Goal: Task Accomplishment & Management: Complete application form

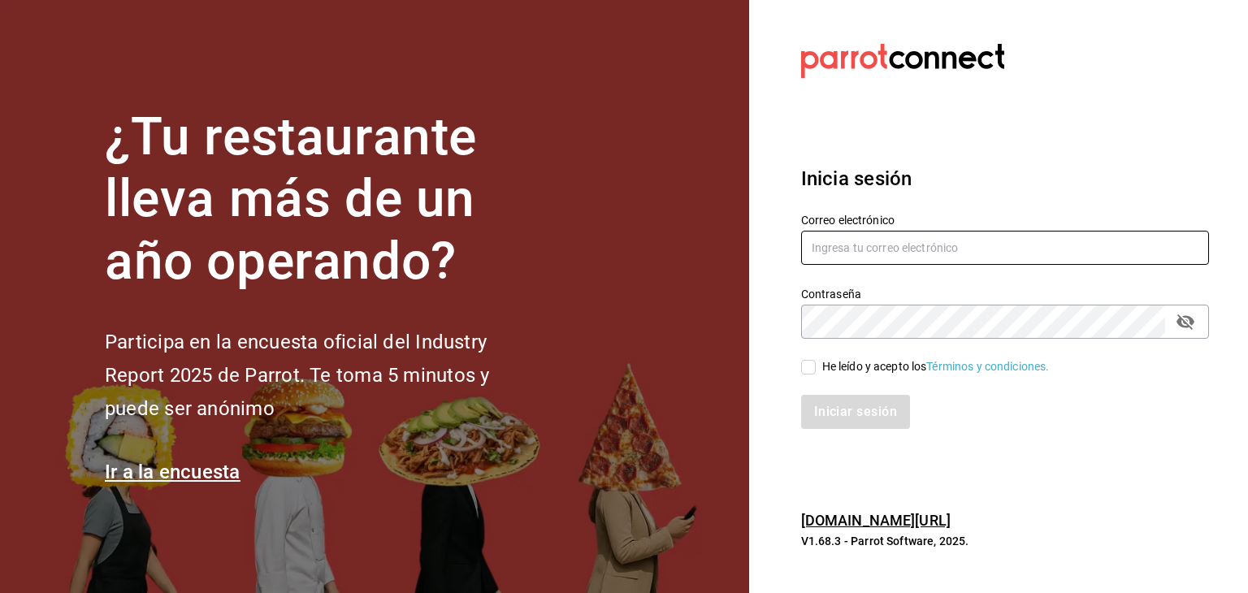
type input "[EMAIL_ADDRESS][DOMAIN_NAME]"
click at [807, 361] on input "He leído y acepto los Términos y condiciones." at bounding box center [808, 367] width 15 height 15
checkbox input "true"
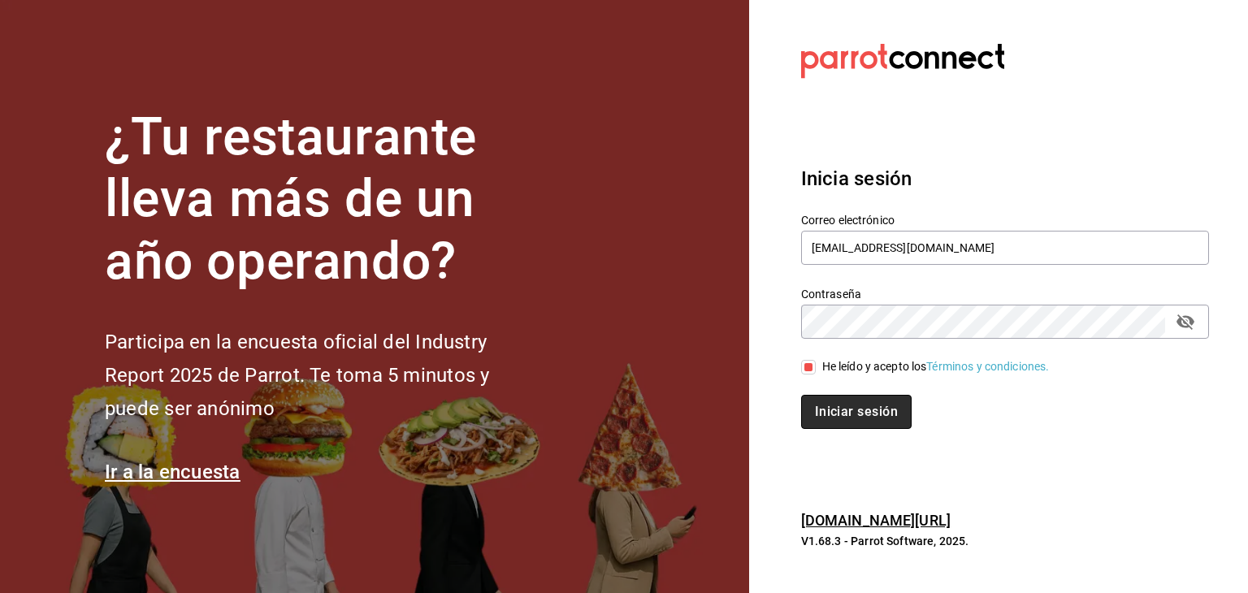
click at [841, 413] on button "Iniciar sesión" at bounding box center [856, 412] width 110 height 34
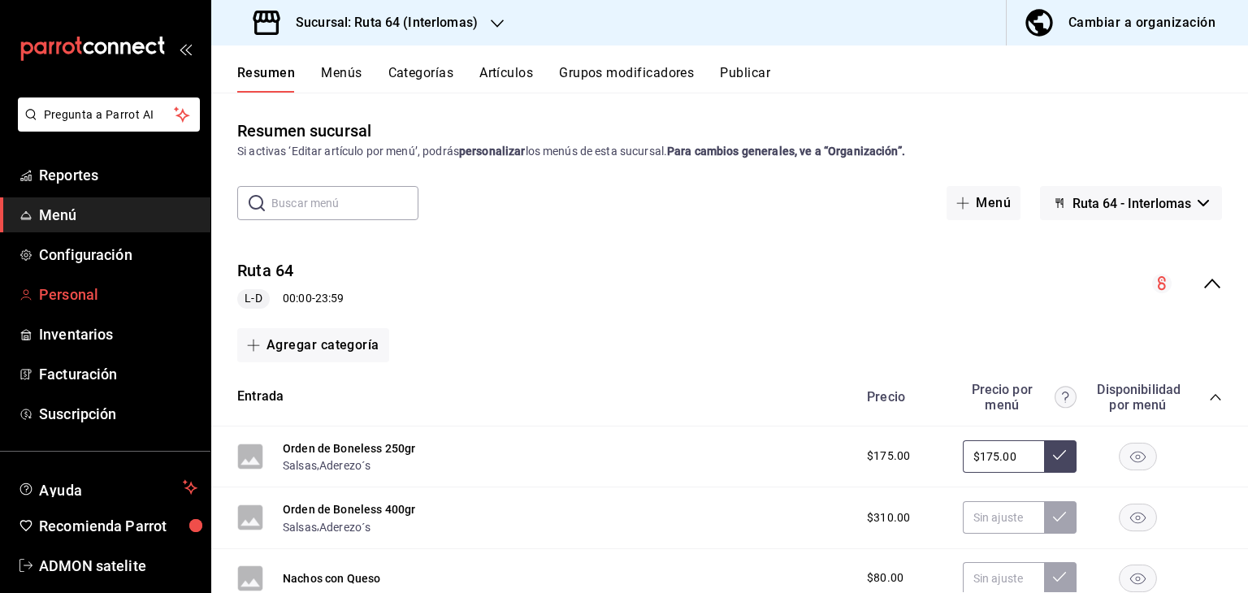
click at [91, 283] on span "Personal" at bounding box center [118, 294] width 158 height 22
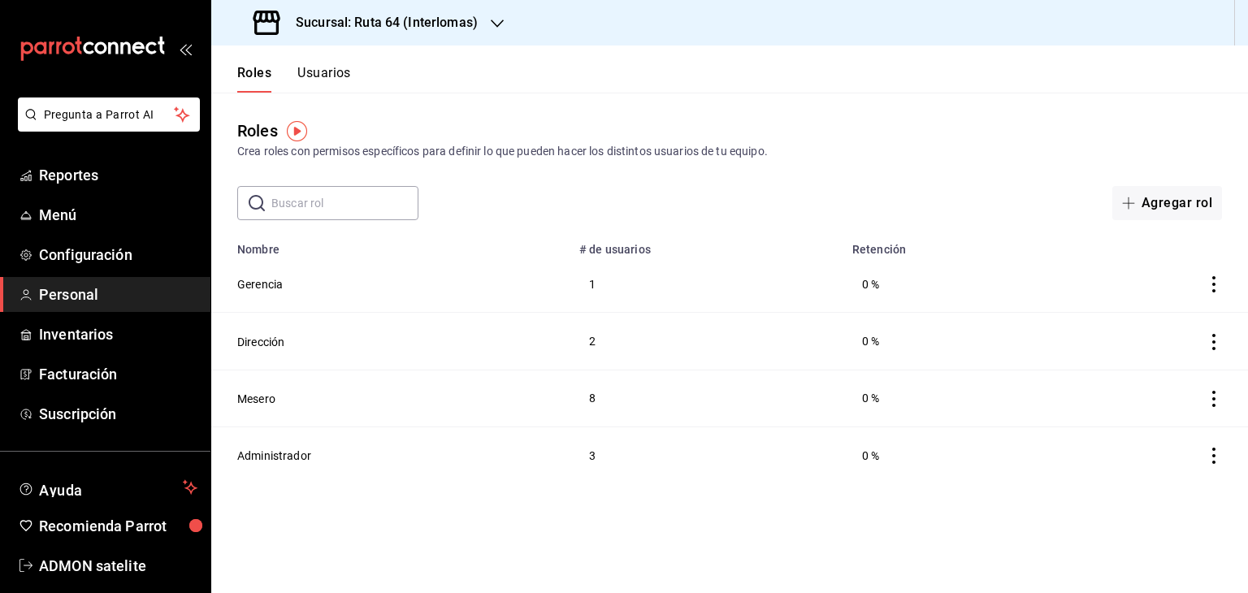
click at [319, 89] on button "Usuarios" at bounding box center [324, 79] width 54 height 28
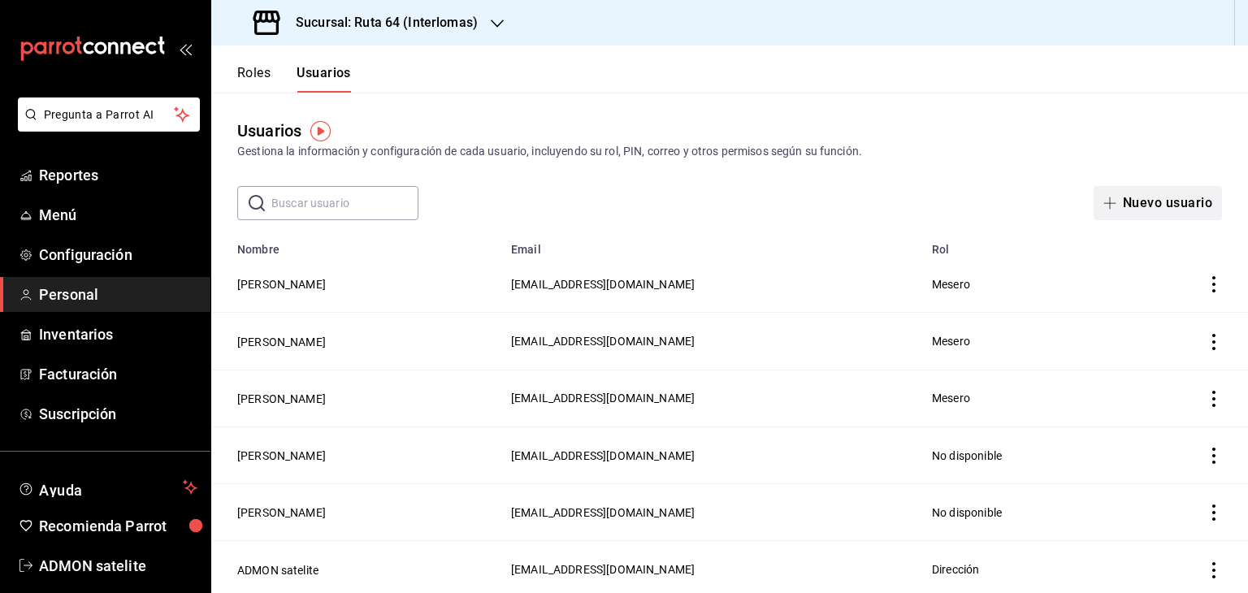
click at [1109, 207] on span "button" at bounding box center [1112, 203] width 19 height 13
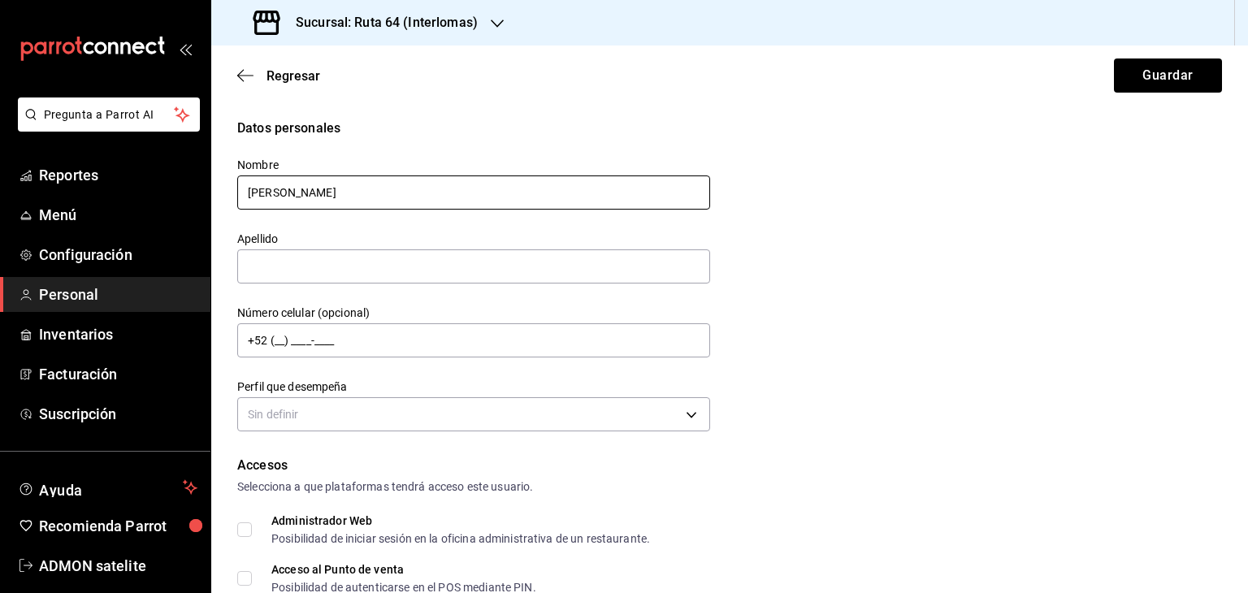
type input "[PERSON_NAME]"
type input "Y"
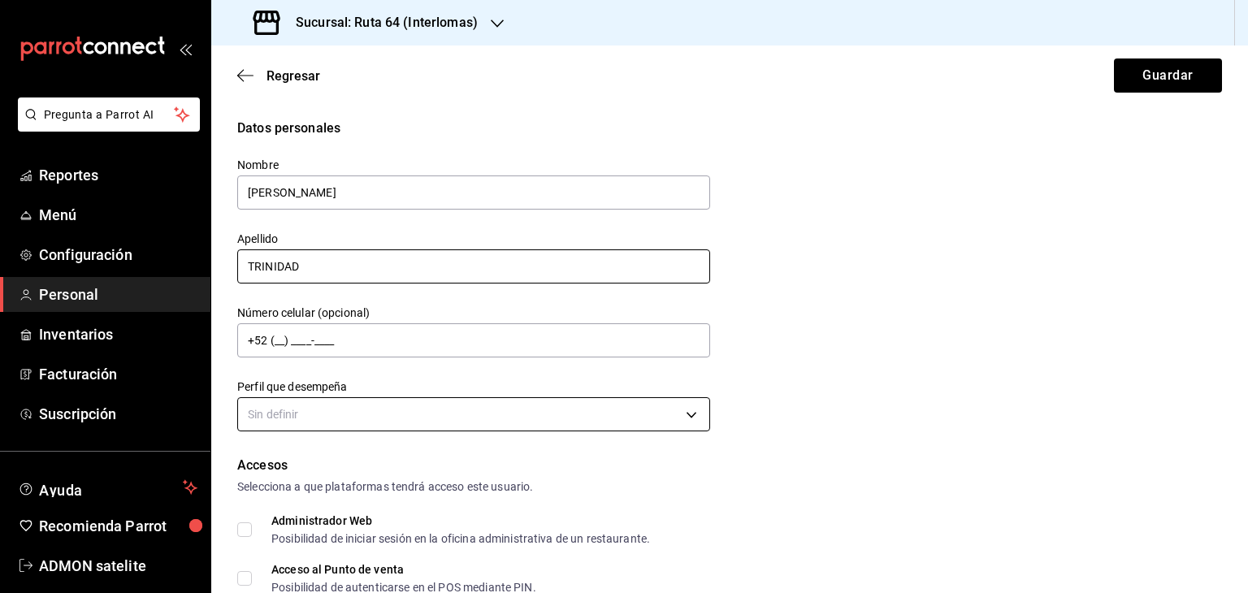
type input "TRINIDAD"
click at [379, 399] on body "Pregunta a Parrot AI Reportes Menú Configuración Personal Inventarios Facturaci…" at bounding box center [624, 296] width 1248 height 593
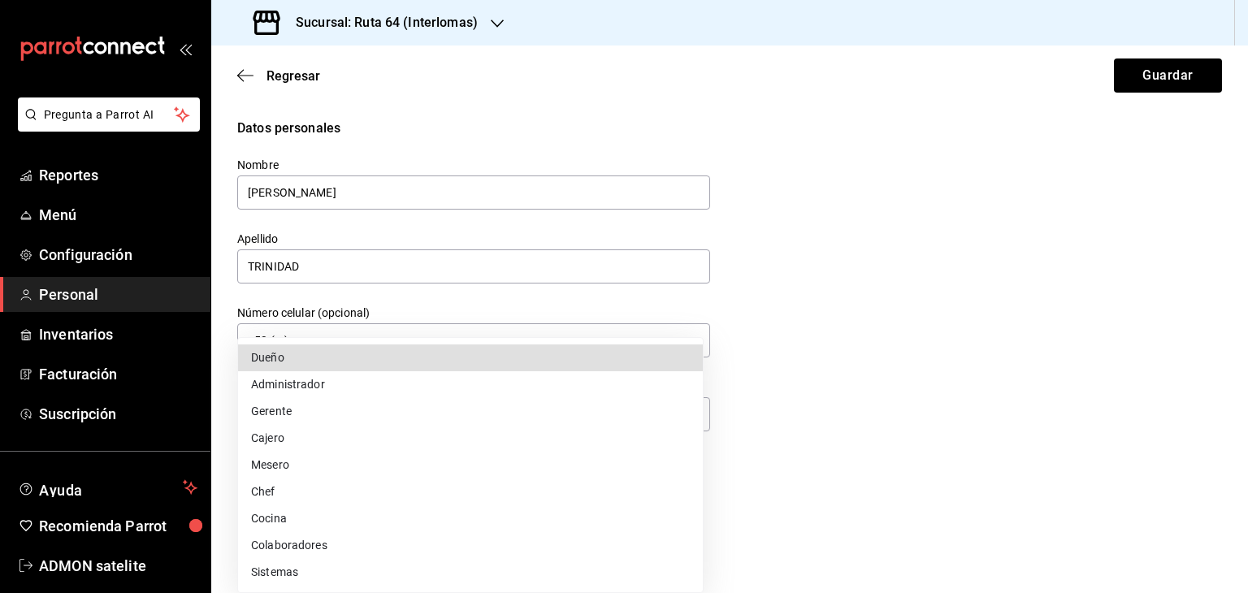
click at [277, 467] on li "Mesero" at bounding box center [470, 465] width 465 height 27
type input "WAITER"
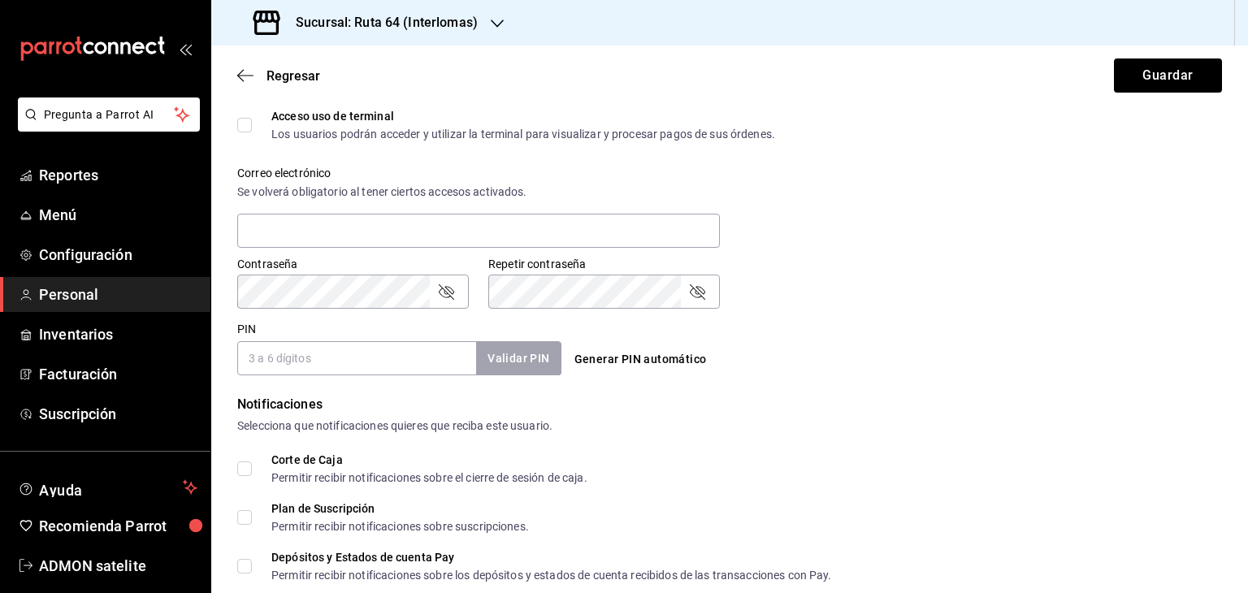
scroll to position [552, 0]
click at [309, 354] on input "PIN" at bounding box center [356, 357] width 239 height 34
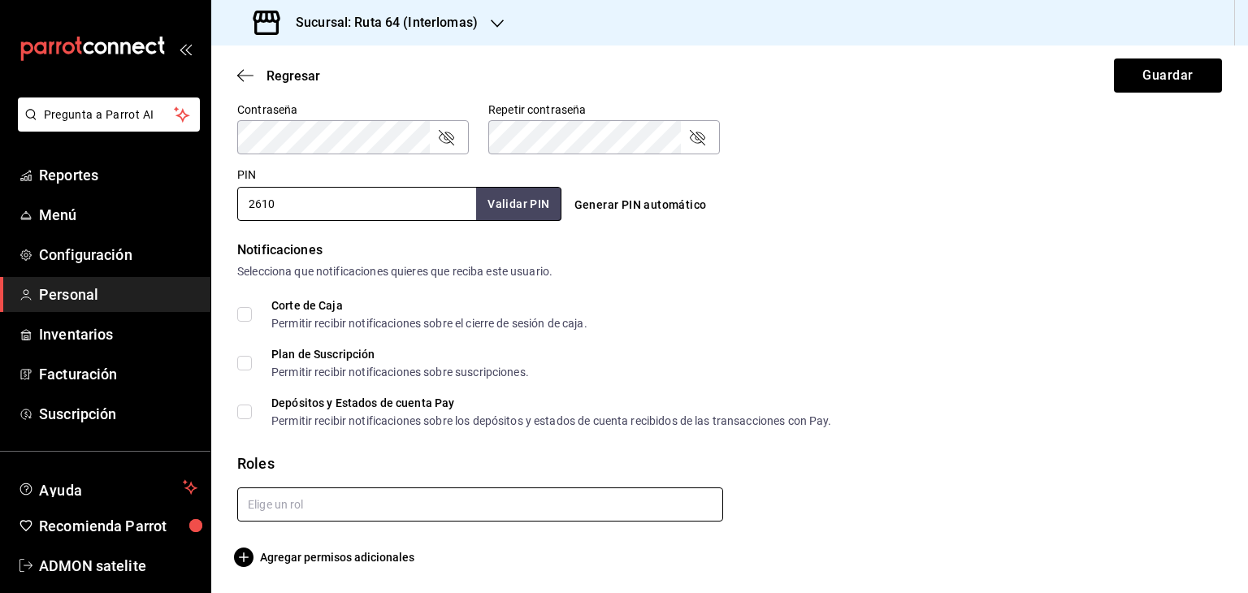
type input "2610"
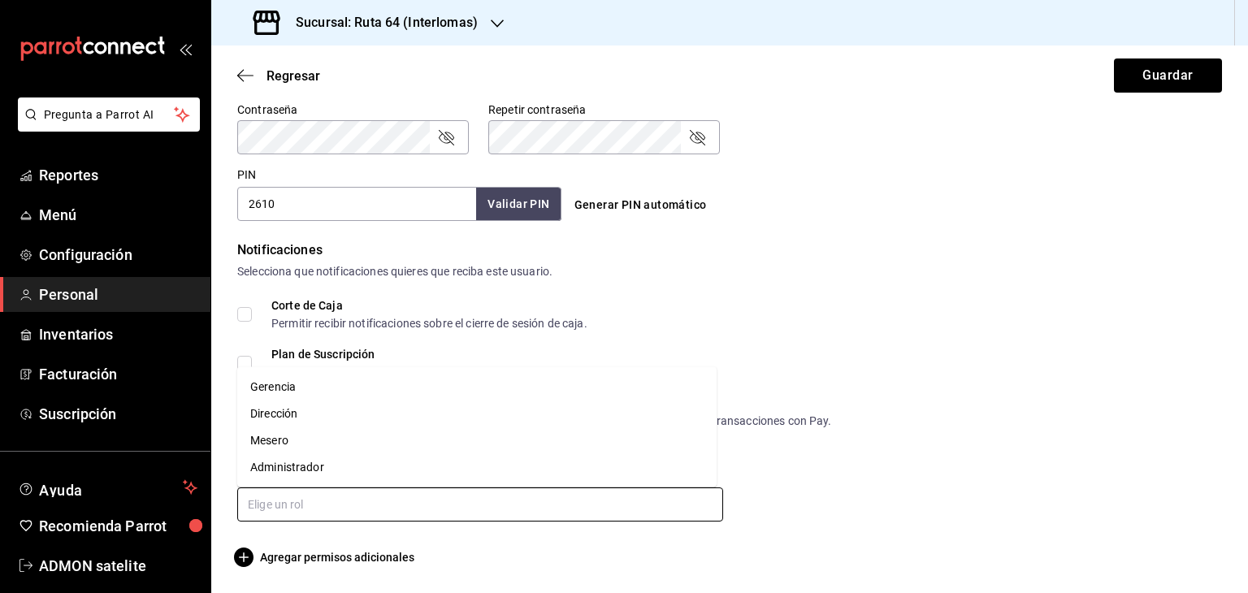
click at [283, 505] on input "text" at bounding box center [480, 504] width 486 height 34
click at [278, 443] on li "Mesero" at bounding box center [476, 440] width 479 height 27
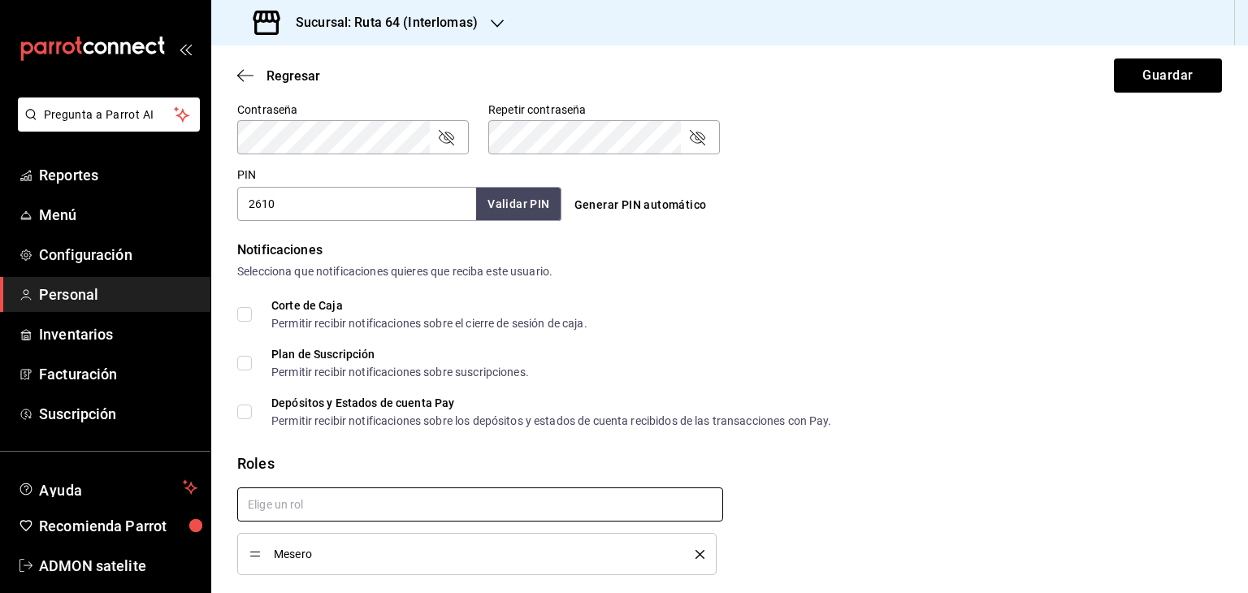
checkbox input "true"
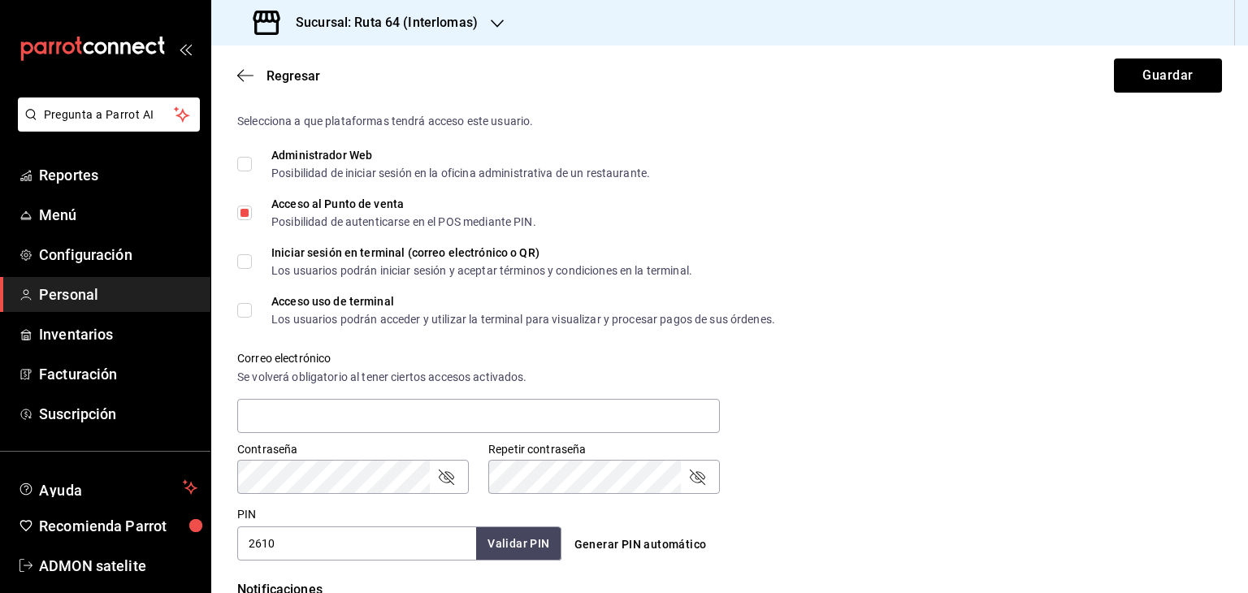
scroll to position [444, 0]
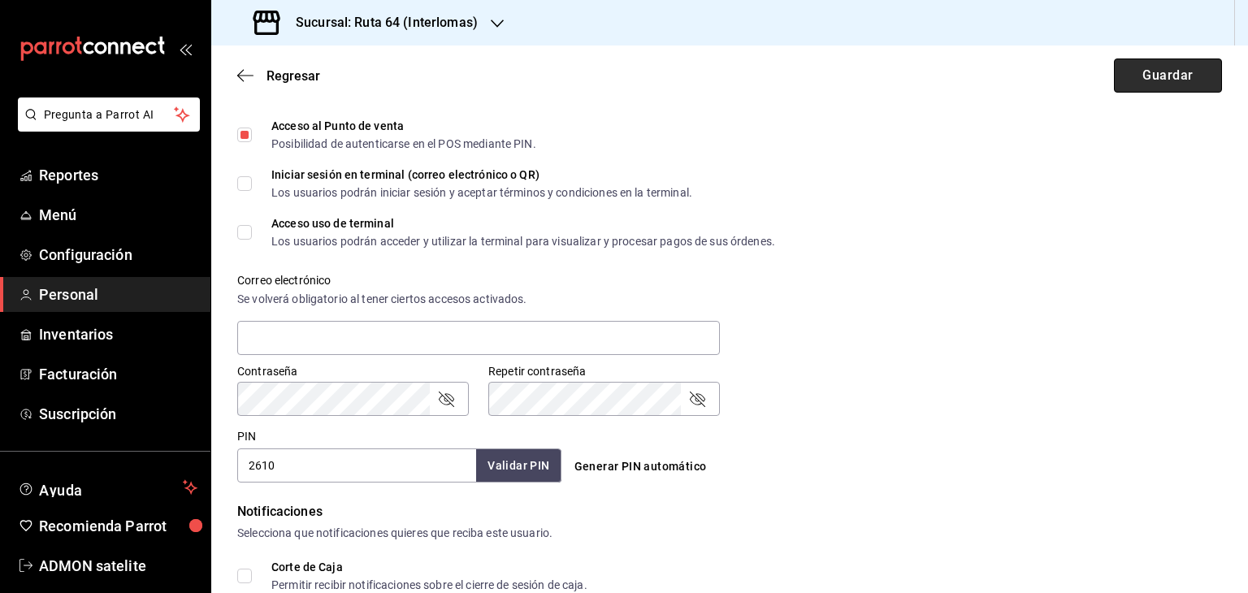
click at [1163, 79] on button "Guardar" at bounding box center [1168, 75] width 108 height 34
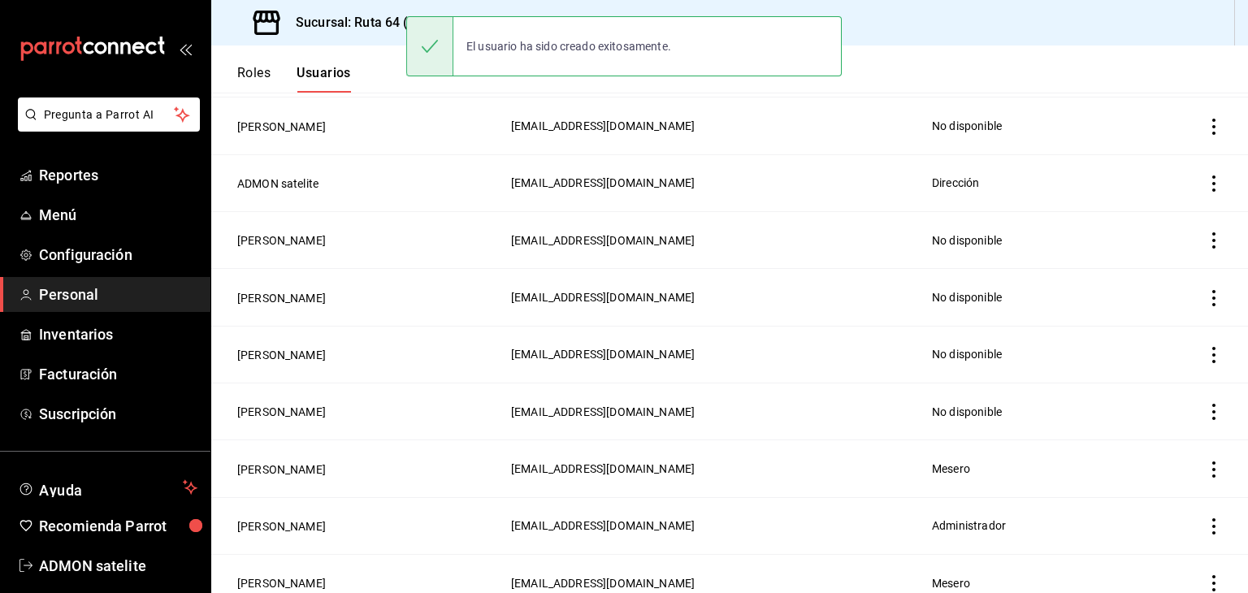
scroll to position [500, 0]
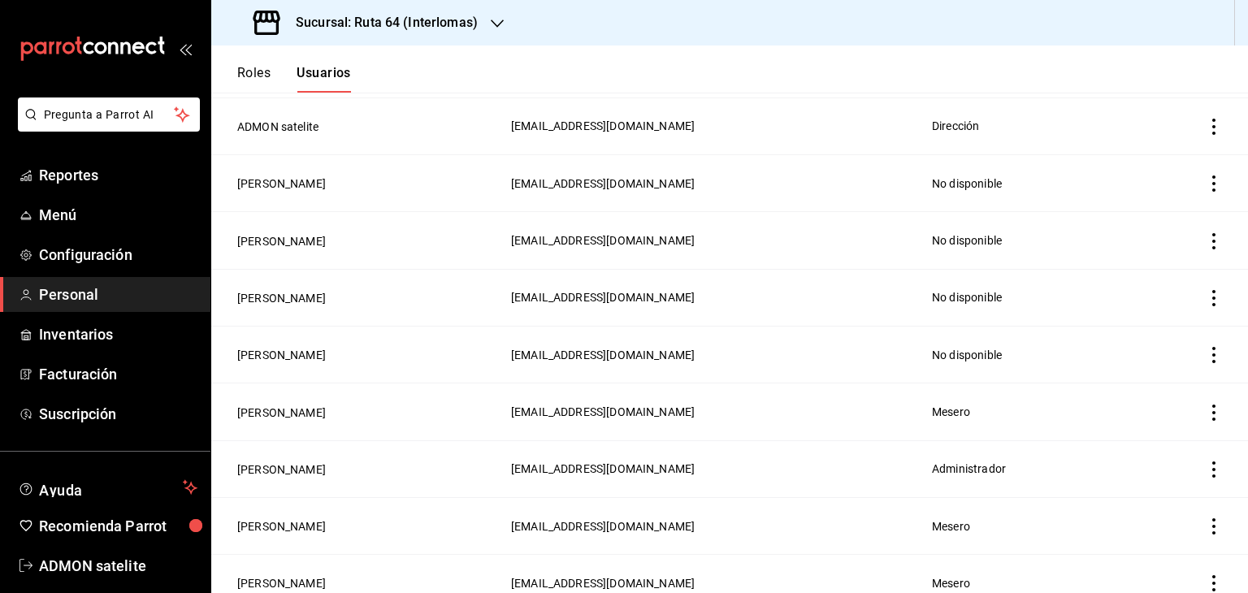
click at [127, 41] on icon "mailbox folders" at bounding box center [92, 49] width 146 height 24
